Goal: Task Accomplishment & Management: Use online tool/utility

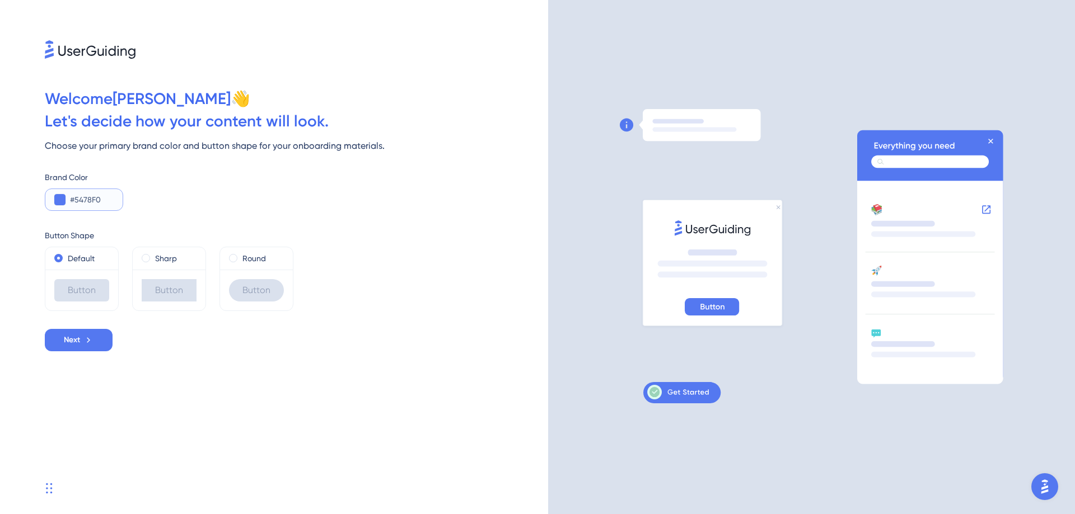
click at [107, 200] on input "#5478F0" at bounding box center [92, 199] width 44 height 13
click at [91, 201] on input "#5478F0" at bounding box center [92, 199] width 44 height 13
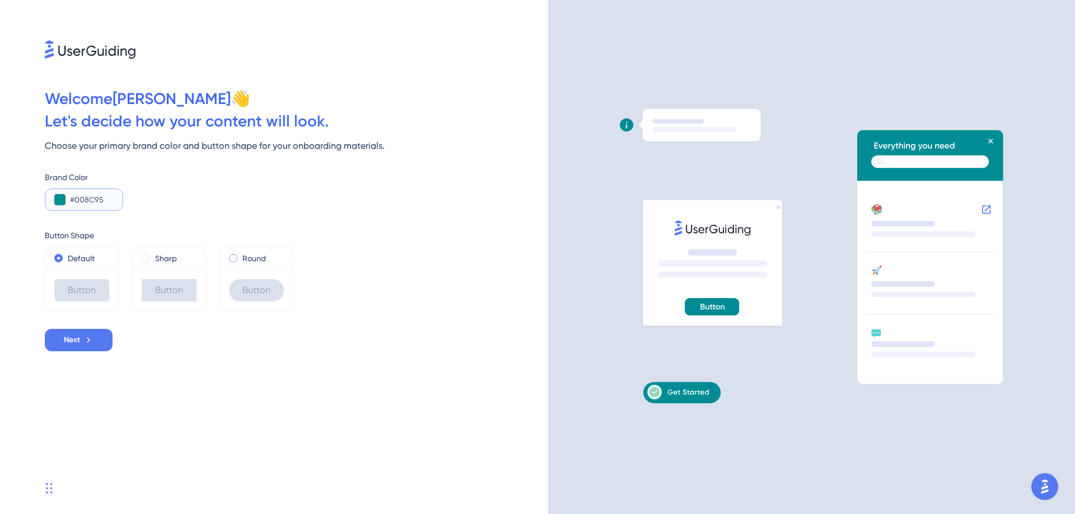
type input "#008C95"
click at [234, 258] on span at bounding box center [233, 258] width 8 height 8
click at [241, 256] on input "radio" at bounding box center [241, 256] width 0 height 0
click at [82, 343] on button "Next" at bounding box center [79, 340] width 68 height 22
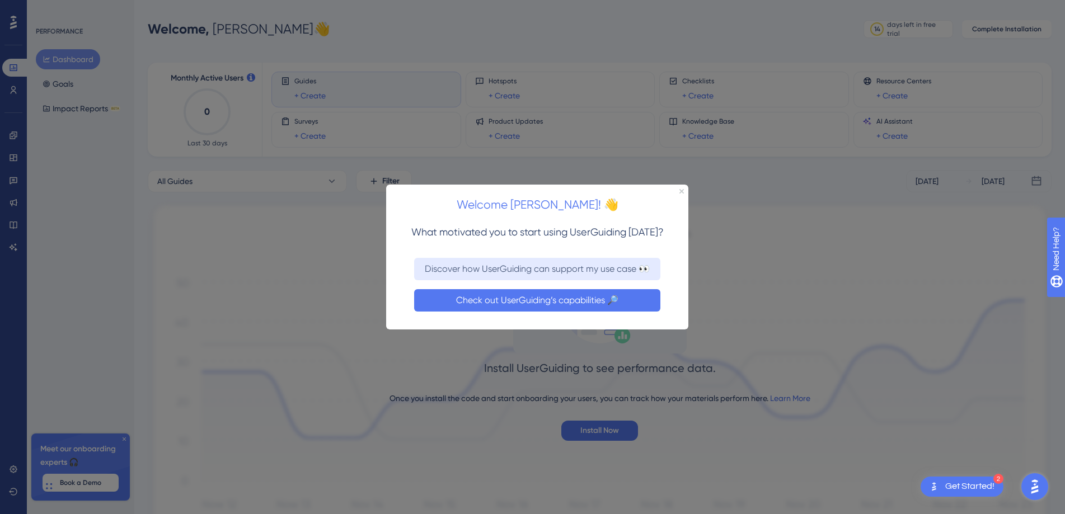
click at [533, 302] on button "Check out UserGuiding’s capabilities 🔎" at bounding box center [537, 300] width 246 height 22
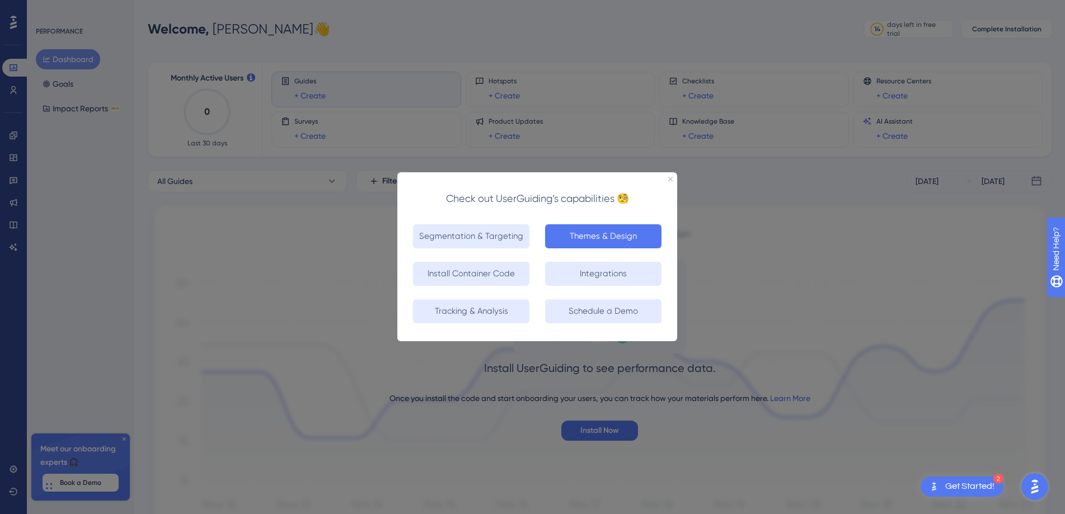
click at [594, 239] on button "Themes & Design" at bounding box center [603, 236] width 116 height 24
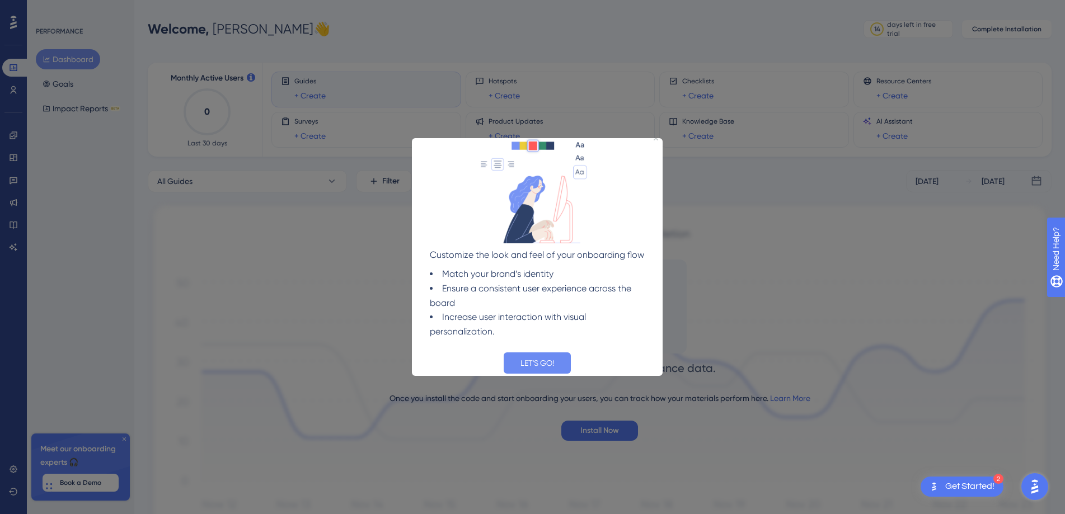
click at [551, 354] on button "LET'S GO!" at bounding box center [537, 363] width 67 height 21
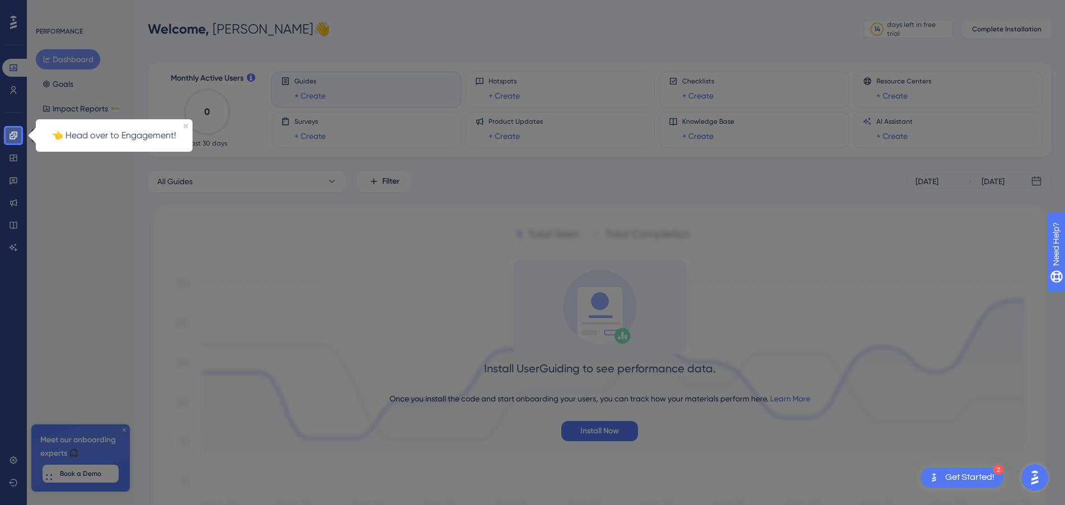
click at [14, 130] on link at bounding box center [13, 135] width 22 height 18
click at [109, 136] on p "👈 Head over to Engagement!" at bounding box center [114, 135] width 143 height 15
click at [11, 135] on icon at bounding box center [13, 135] width 9 height 9
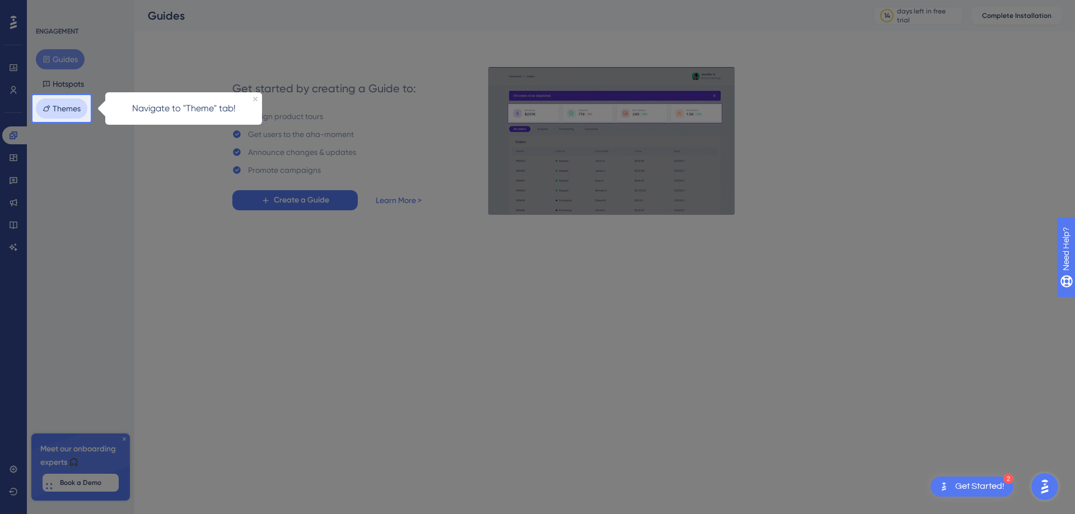
click at [63, 109] on button "Themes" at bounding box center [61, 109] width 51 height 20
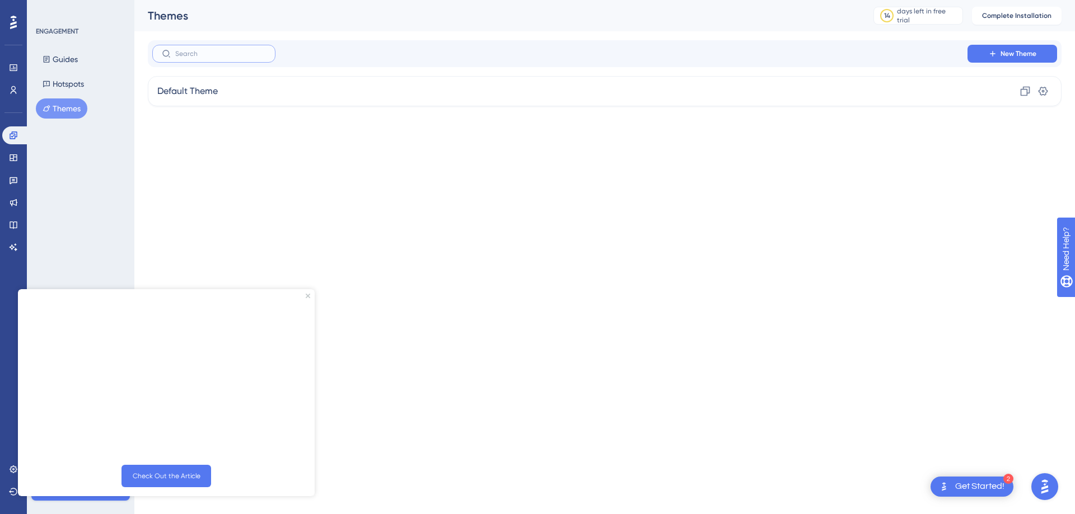
click at [242, 55] on input "text" at bounding box center [220, 54] width 91 height 8
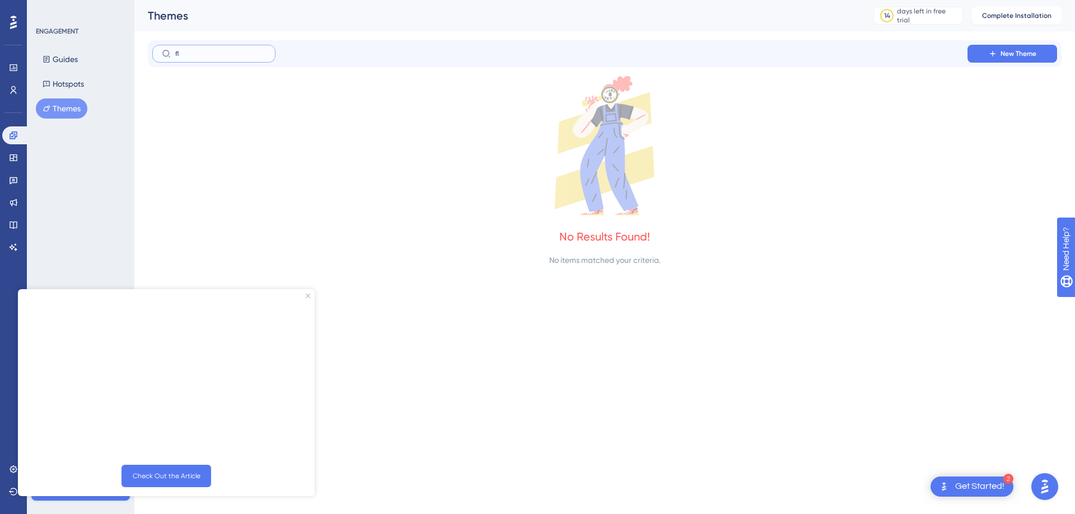
type input "f"
type input "c"
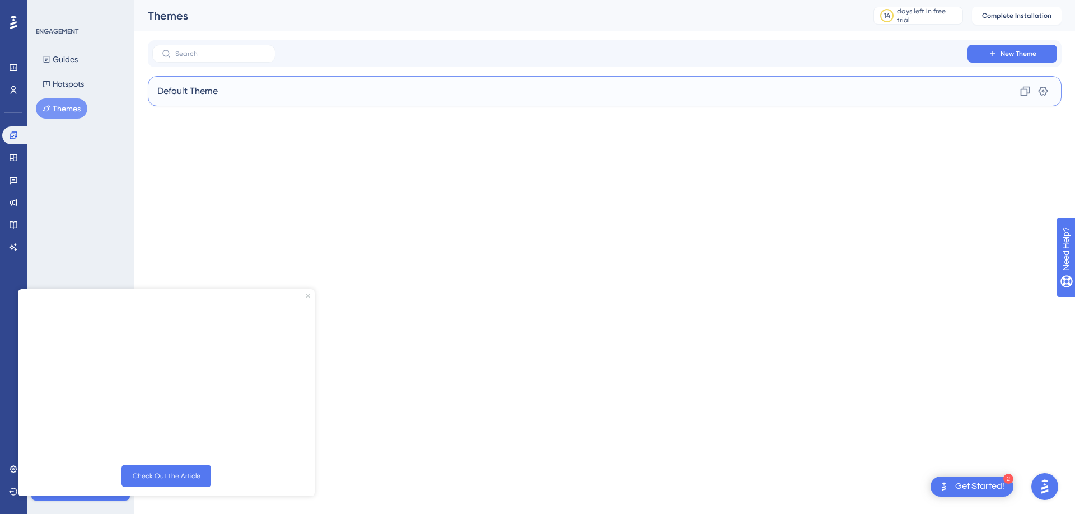
click at [218, 89] on div "Default Theme Clone Settings" at bounding box center [604, 91] width 913 height 30
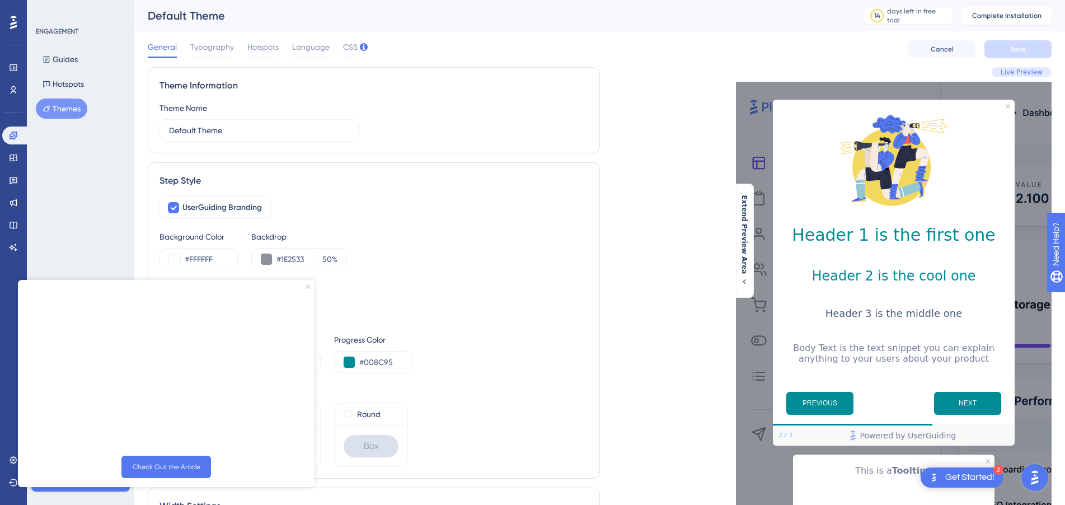
drag, startPoint x: 332, startPoint y: 565, endPoint x: 327, endPoint y: 569, distance: 6.1
click at [309, 289] on icon "Close Preview" at bounding box center [308, 286] width 4 height 4
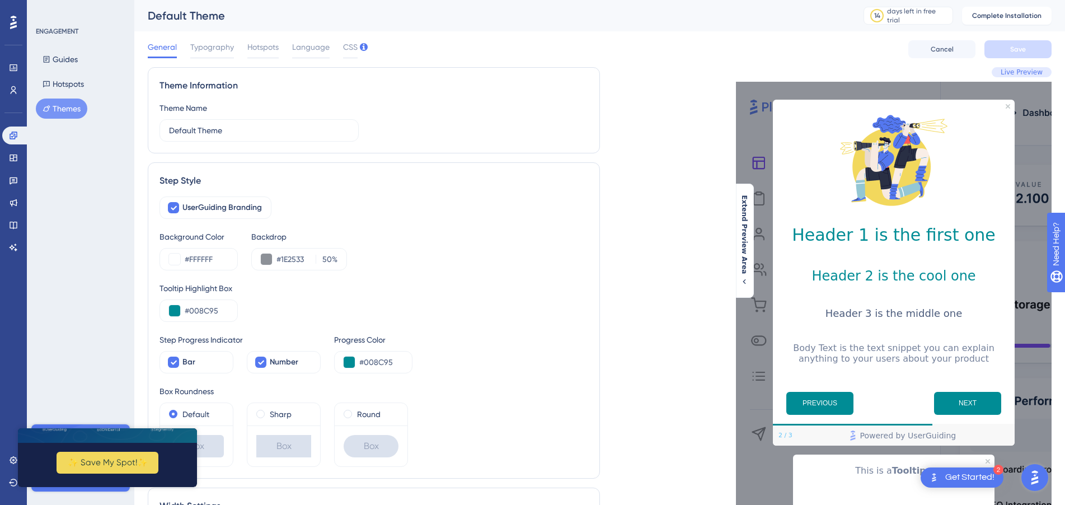
click at [974, 473] on div "Get Started!" at bounding box center [969, 477] width 49 height 12
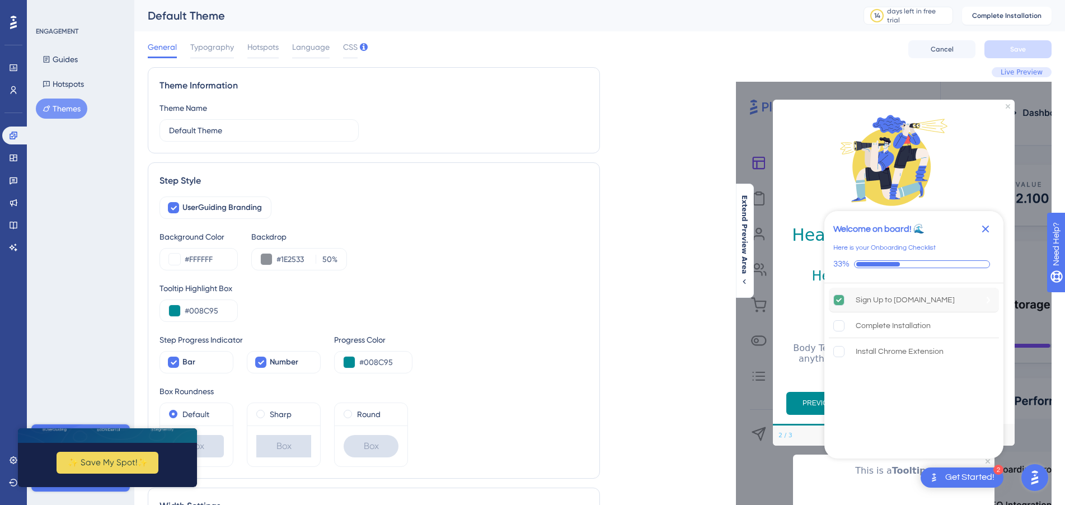
click at [919, 299] on div "Sign Up to [DOMAIN_NAME]" at bounding box center [905, 299] width 99 height 13
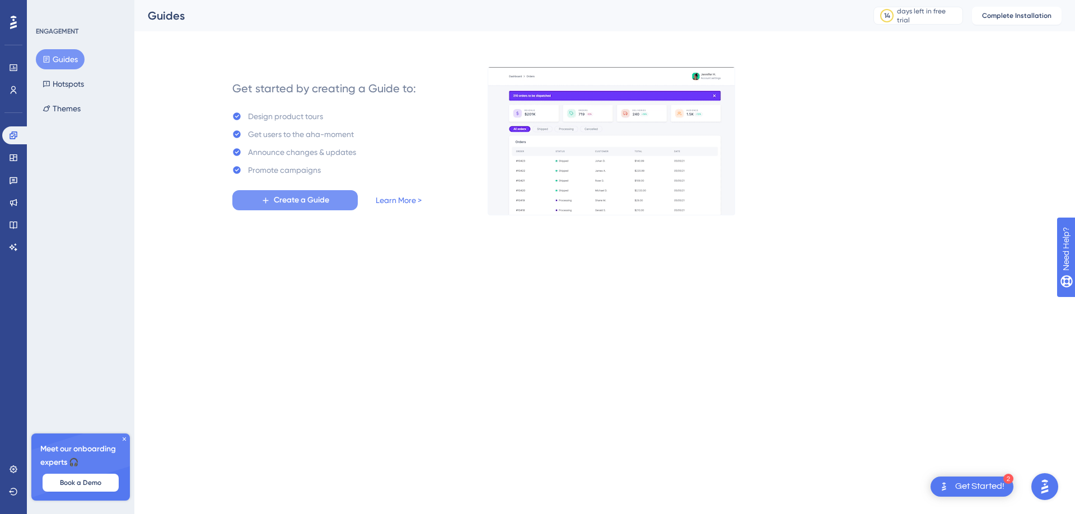
click at [315, 201] on span "Create a Guide" at bounding box center [301, 200] width 55 height 13
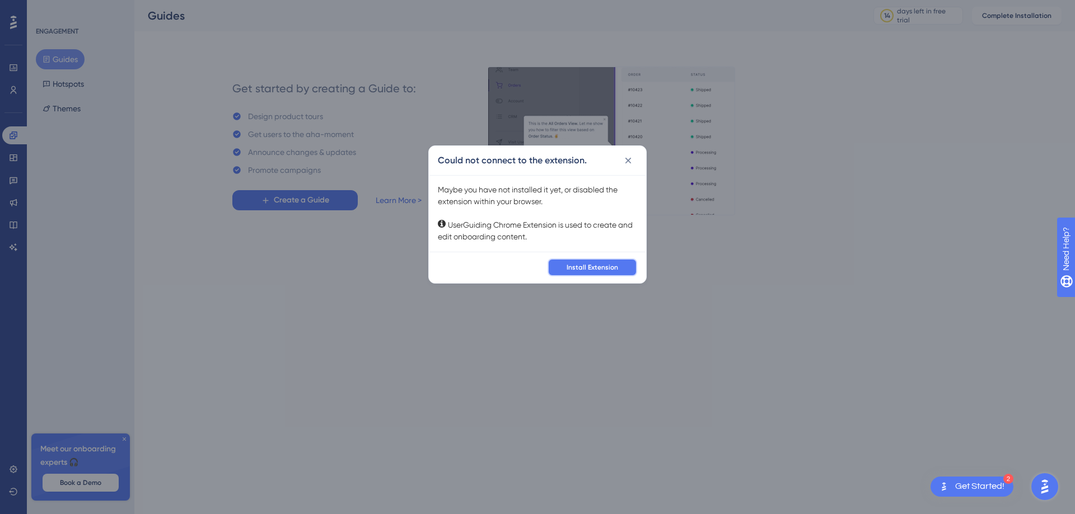
click at [603, 268] on span "Install Extension" at bounding box center [591, 267] width 51 height 9
